Goal: Information Seeking & Learning: Learn about a topic

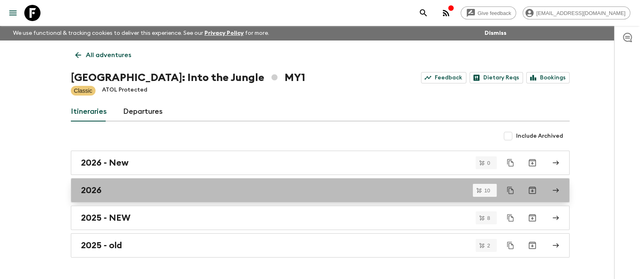
click at [102, 189] on div "2026" at bounding box center [312, 190] width 463 height 11
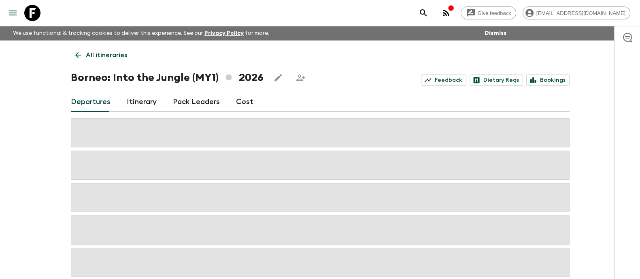
click at [243, 101] on link "Cost" at bounding box center [244, 101] width 17 height 19
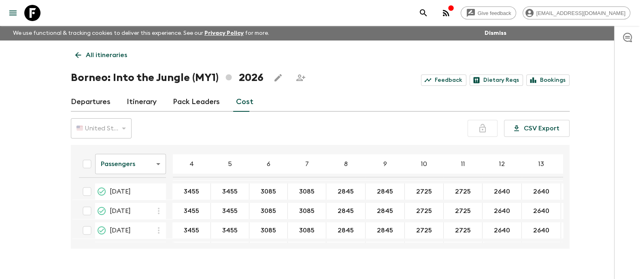
click at [140, 169] on body "Give feedback [PERSON_NAME][EMAIL_ADDRESS][DOMAIN_NAME] We use functional & tra…" at bounding box center [320, 146] width 640 height 293
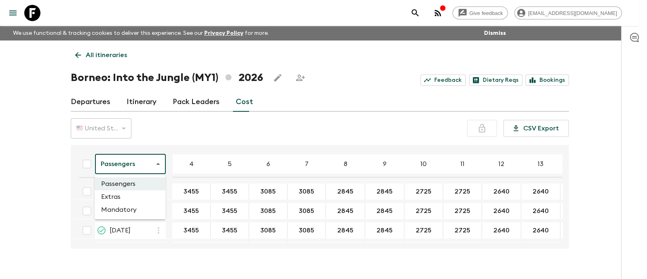
click at [127, 197] on li "Extras" at bounding box center [130, 196] width 71 height 13
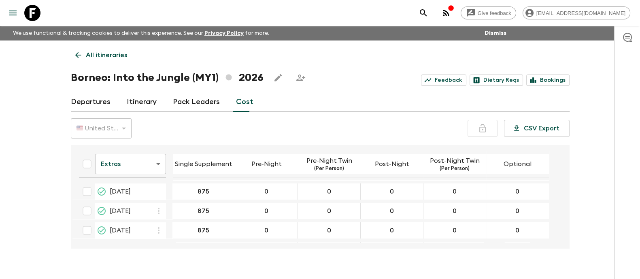
click at [451, 15] on icon "button" at bounding box center [446, 13] width 10 height 10
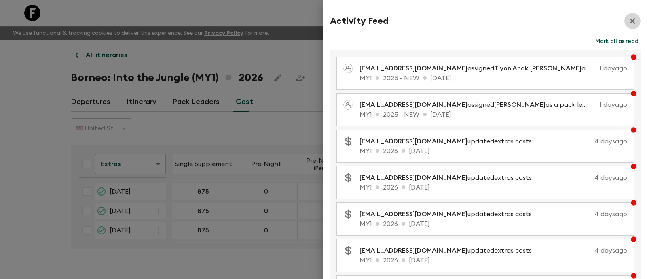
click at [628, 25] on icon "button" at bounding box center [633, 21] width 10 height 10
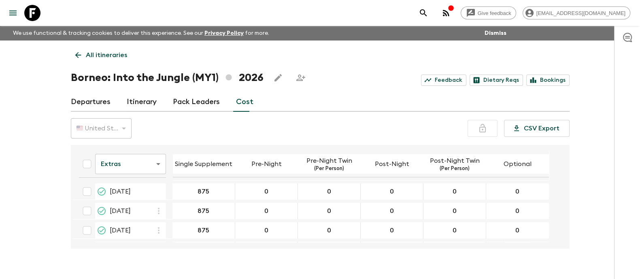
click at [121, 174] on body "Give feedback [PERSON_NAME][EMAIL_ADDRESS][DOMAIN_NAME] We use functional & tra…" at bounding box center [320, 146] width 640 height 293
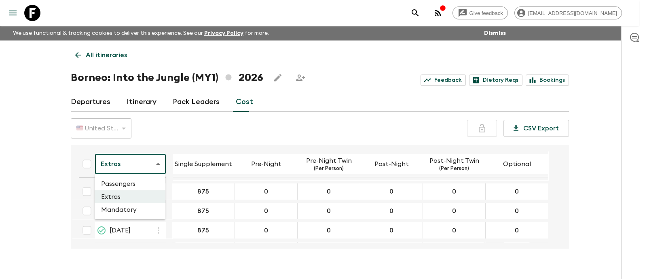
click at [129, 212] on li "Mandatory" at bounding box center [130, 209] width 71 height 13
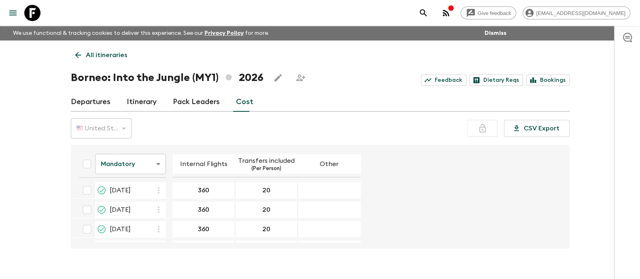
scroll to position [133, 0]
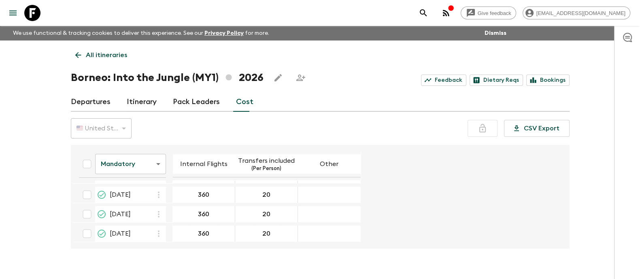
click at [142, 159] on body "Give feedback [PERSON_NAME][EMAIL_ADDRESS][DOMAIN_NAME] We use functional & tra…" at bounding box center [320, 146] width 640 height 293
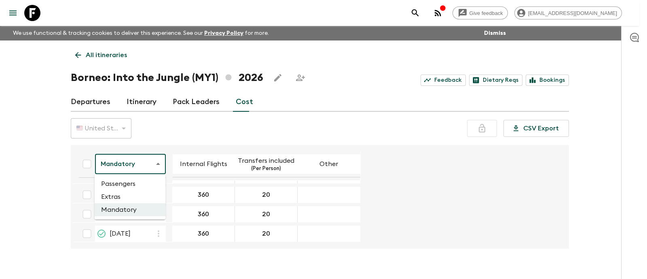
click at [142, 183] on li "Passengers" at bounding box center [130, 183] width 71 height 13
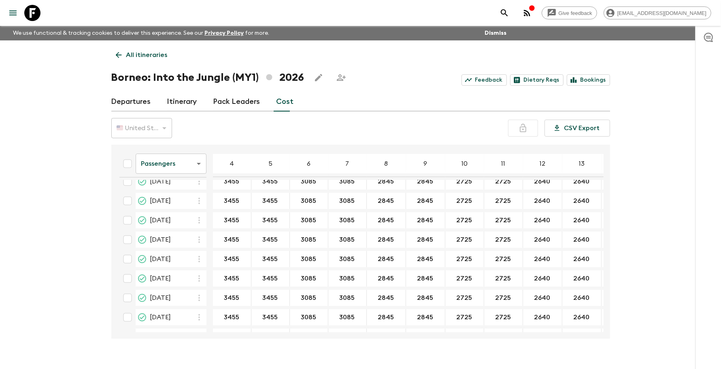
scroll to position [45, 0]
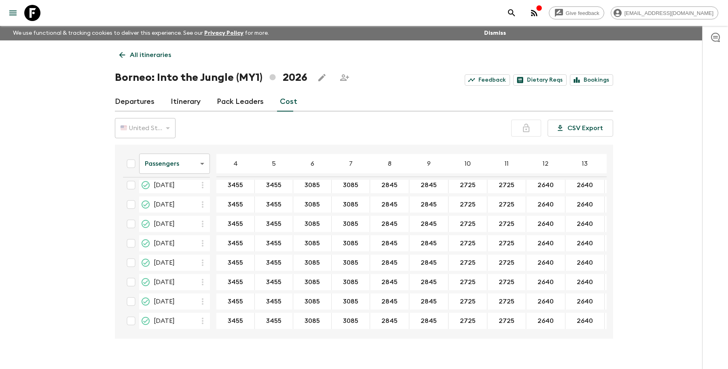
click at [176, 168] on body "Give feedback [PERSON_NAME][EMAIL_ADDRESS][DOMAIN_NAME] We use functional & tra…" at bounding box center [364, 192] width 728 height 384
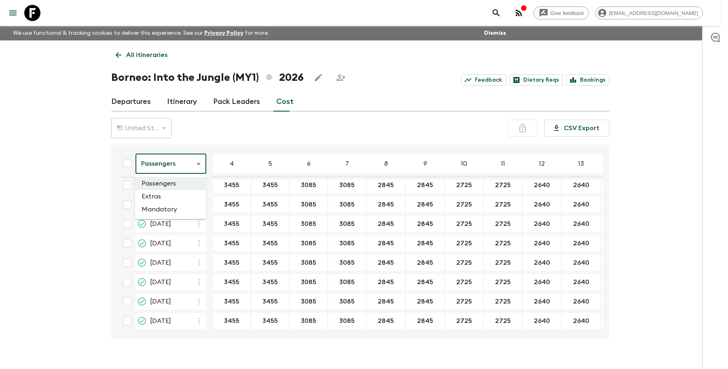
click at [169, 195] on li "Extras" at bounding box center [170, 196] width 71 height 13
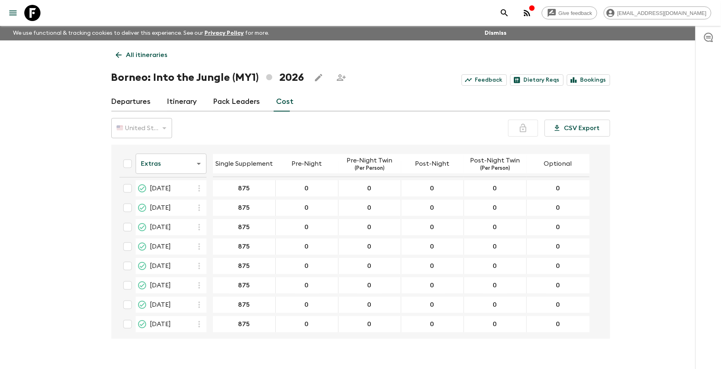
scroll to position [42, 0]
